Goal: Entertainment & Leisure: Consume media (video, audio)

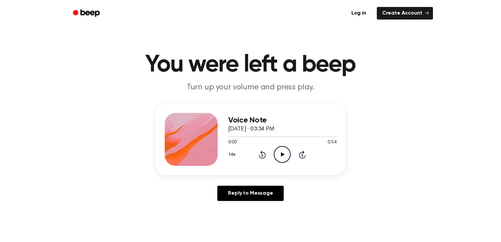
click at [282, 153] on icon at bounding box center [283, 154] width 4 height 4
click at [263, 155] on icon "Rewind 5 seconds" at bounding box center [262, 154] width 7 height 9
click at [284, 154] on icon "Play Audio" at bounding box center [282, 154] width 17 height 17
click at [286, 153] on icon "Pause Audio" at bounding box center [282, 154] width 17 height 17
click at [281, 151] on icon "Play Audio" at bounding box center [282, 154] width 17 height 17
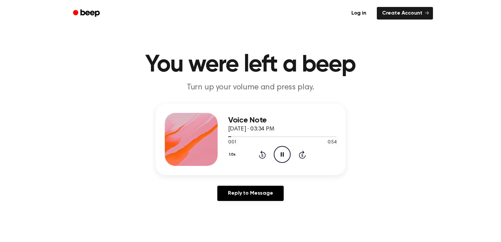
click at [297, 156] on div "1.0x Rewind 5 seconds Pause Audio Skip 5 seconds" at bounding box center [282, 154] width 108 height 17
click at [299, 155] on icon at bounding box center [302, 154] width 7 height 8
click at [347, 194] on div "Voice Note [DATE] · 03:34 PM 0:12 0:54 Your browser does not support the [objec…" at bounding box center [251, 154] width 486 height 102
click at [282, 157] on icon "Pause Audio" at bounding box center [282, 154] width 17 height 17
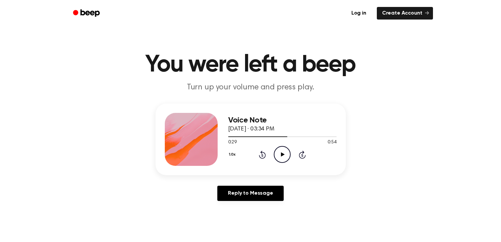
click at [284, 156] on icon "Play Audio" at bounding box center [282, 154] width 17 height 17
click at [281, 153] on icon at bounding box center [282, 154] width 3 height 4
click at [278, 151] on icon "Play Audio" at bounding box center [282, 154] width 17 height 17
click at [281, 155] on icon at bounding box center [282, 154] width 3 height 4
click at [282, 150] on icon "Play Audio" at bounding box center [282, 154] width 17 height 17
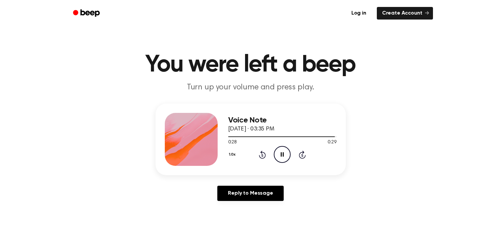
click at [282, 150] on icon "Pause Audio" at bounding box center [282, 154] width 17 height 17
click at [264, 152] on icon at bounding box center [262, 154] width 7 height 8
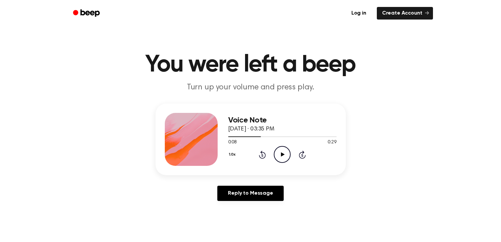
click at [264, 151] on icon "Rewind 5 seconds" at bounding box center [262, 154] width 7 height 9
click at [280, 151] on icon "Play Audio" at bounding box center [282, 154] width 17 height 17
click at [283, 156] on icon "Pause Audio" at bounding box center [282, 154] width 17 height 17
click at [260, 155] on icon at bounding box center [262, 154] width 7 height 8
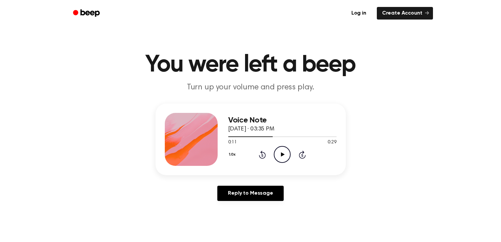
click at [260, 155] on icon at bounding box center [262, 154] width 7 height 8
click at [281, 155] on icon "Play Audio" at bounding box center [282, 154] width 17 height 17
click at [281, 154] on icon at bounding box center [282, 154] width 3 height 4
click at [286, 153] on icon "Play Audio" at bounding box center [282, 154] width 17 height 17
click at [286, 153] on icon "Pause Audio" at bounding box center [282, 154] width 17 height 17
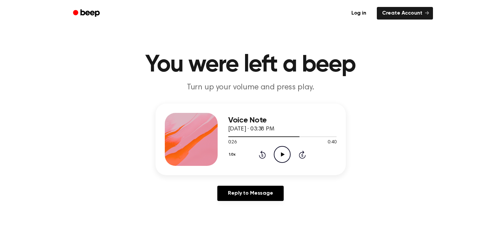
click at [286, 153] on icon "Play Audio" at bounding box center [282, 154] width 17 height 17
click at [285, 154] on icon "Pause Audio" at bounding box center [282, 154] width 17 height 17
